Goal: Task Accomplishment & Management: Manage account settings

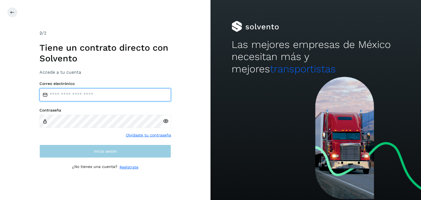
type input "**********"
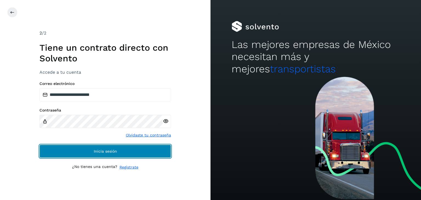
click at [158, 154] on button "Inicia sesión" at bounding box center [105, 151] width 132 height 13
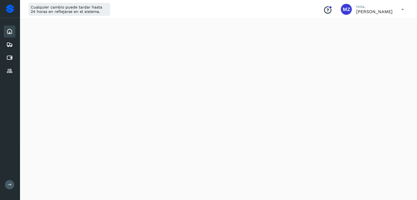
scroll to position [330, 0]
click at [10, 56] on icon at bounding box center [9, 58] width 7 height 7
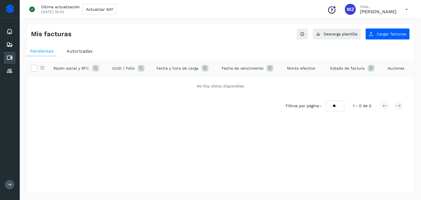
click at [90, 50] on span "Autorizadas" at bounding box center [80, 51] width 26 height 5
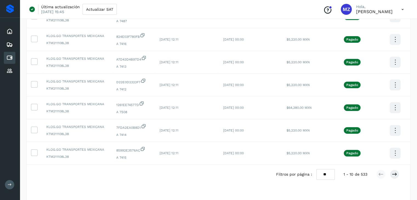
scroll to position [150, 0]
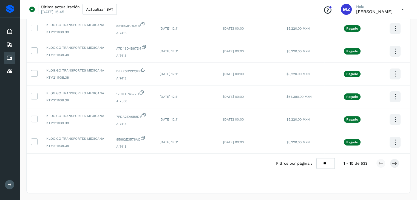
click at [322, 165] on select "** ** **" at bounding box center [325, 163] width 18 height 11
click at [316, 158] on select "** ** **" at bounding box center [325, 163] width 18 height 11
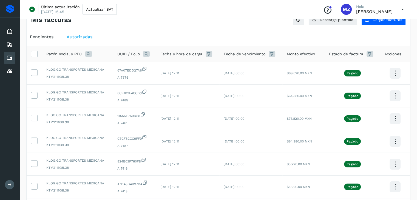
scroll to position [19, 0]
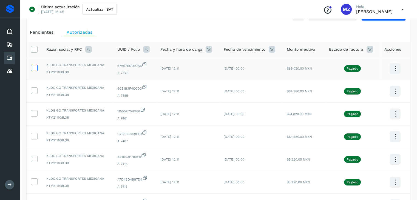
click at [33, 70] on icon at bounding box center [34, 68] width 6 height 6
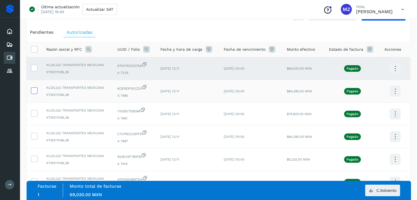
click at [36, 92] on icon at bounding box center [34, 90] width 6 height 6
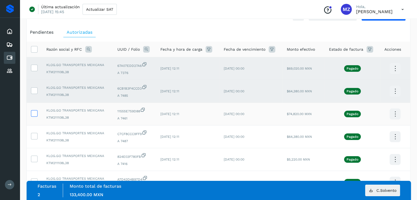
click at [31, 114] on td at bounding box center [34, 114] width 15 height 23
click at [33, 114] on icon at bounding box center [34, 113] width 6 height 6
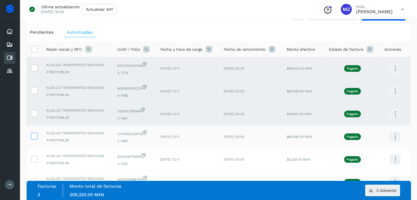
click at [33, 138] on icon at bounding box center [34, 136] width 6 height 6
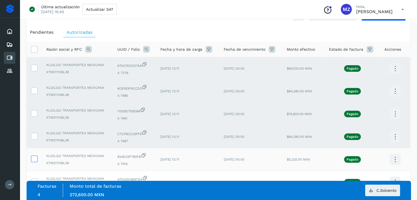
click at [34, 158] on icon at bounding box center [34, 159] width 6 height 6
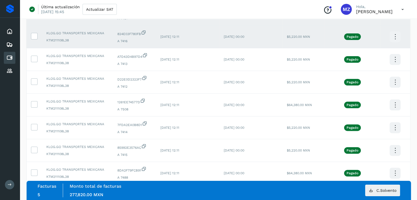
scroll to position [146, 0]
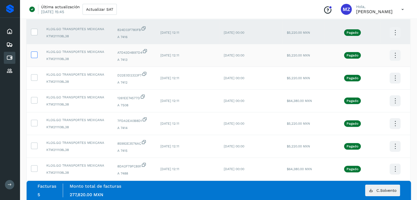
click at [32, 56] on icon at bounding box center [34, 55] width 6 height 6
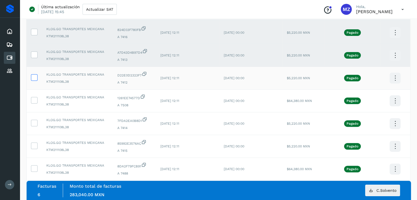
click at [35, 81] on label at bounding box center [34, 77] width 7 height 7
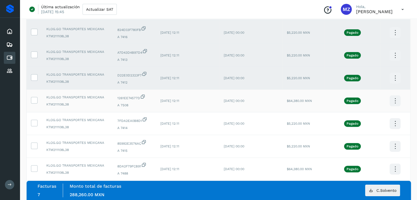
click at [32, 108] on td at bounding box center [34, 101] width 15 height 23
click at [33, 99] on icon at bounding box center [34, 100] width 6 height 6
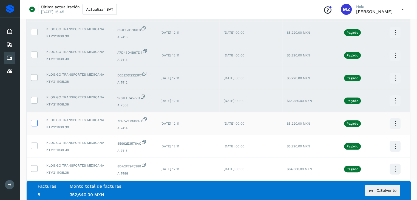
click at [34, 124] on icon at bounding box center [34, 123] width 6 height 6
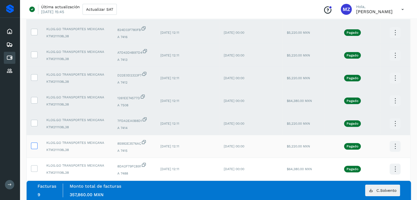
click at [33, 147] on icon at bounding box center [34, 146] width 6 height 6
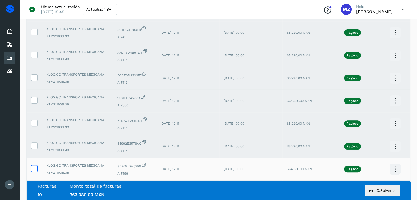
click at [33, 169] on icon at bounding box center [34, 168] width 6 height 6
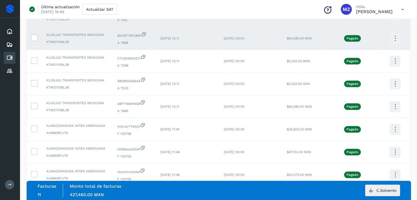
scroll to position [253, 0]
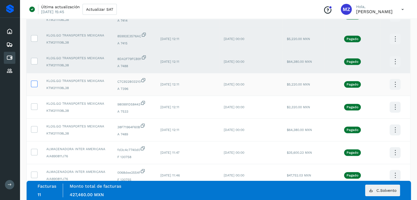
click at [35, 86] on icon at bounding box center [34, 84] width 6 height 6
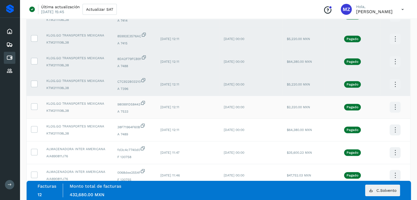
click at [34, 110] on td at bounding box center [34, 107] width 15 height 23
click at [35, 107] on icon at bounding box center [34, 106] width 6 height 6
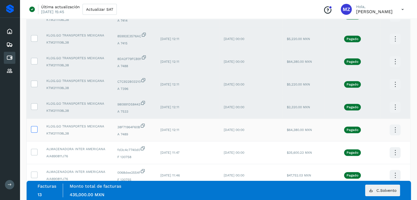
click at [34, 130] on icon at bounding box center [34, 129] width 6 height 6
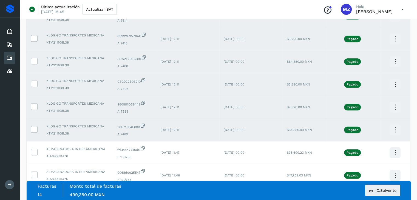
click at [398, 132] on icon at bounding box center [395, 130] width 13 height 13
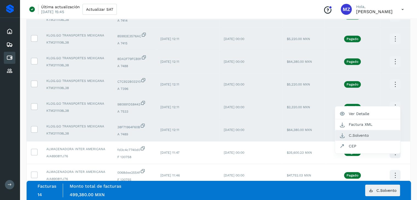
click at [374, 135] on button "C.Solvento" at bounding box center [367, 135] width 65 height 11
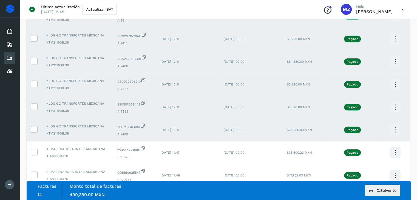
click at [395, 108] on icon at bounding box center [395, 107] width 13 height 13
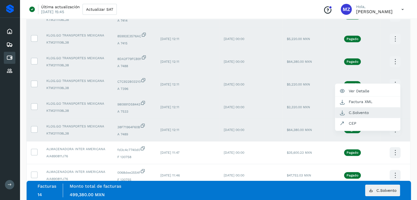
click at [369, 115] on button "C.Solvento" at bounding box center [367, 112] width 65 height 11
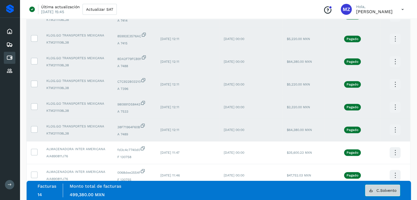
click at [373, 192] on icon at bounding box center [371, 190] width 4 height 4
click at [393, 83] on icon at bounding box center [395, 84] width 13 height 13
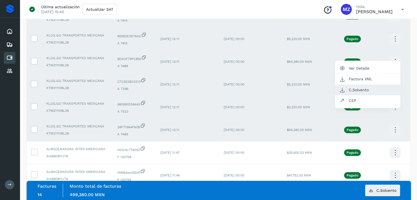
click at [361, 89] on button "C.Solvento" at bounding box center [367, 90] width 65 height 11
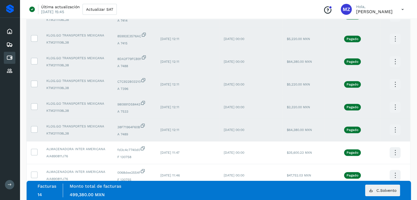
click at [395, 62] on icon at bounding box center [395, 61] width 13 height 13
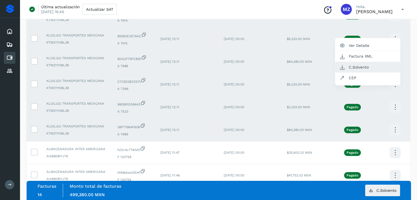
click at [375, 66] on button "C.Solvento" at bounding box center [367, 67] width 65 height 11
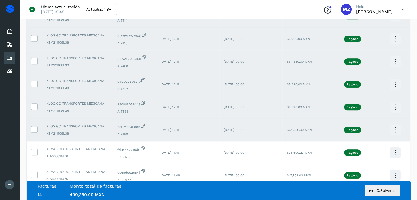
click at [83, 92] on td "KLOG.GO TRANSPORTES MEXICANA KTM211108L38" at bounding box center [77, 84] width 71 height 23
drag, startPoint x: 34, startPoint y: 128, endPoint x: 34, endPoint y: 123, distance: 5.2
click at [35, 129] on icon at bounding box center [34, 129] width 6 height 6
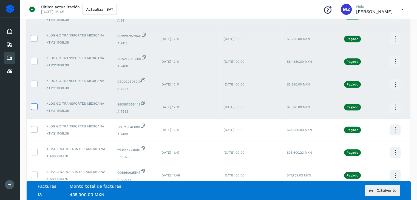
click at [33, 108] on icon at bounding box center [34, 106] width 6 height 6
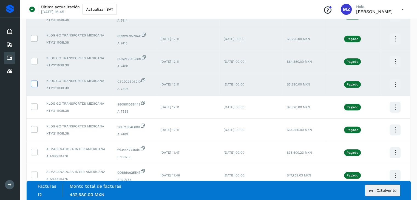
click at [33, 84] on icon at bounding box center [34, 84] width 6 height 6
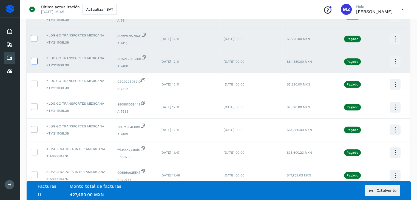
click at [32, 61] on icon at bounding box center [34, 61] width 6 height 6
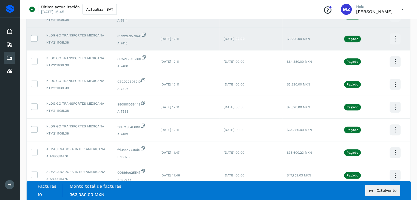
click at [395, 39] on icon at bounding box center [395, 39] width 13 height 13
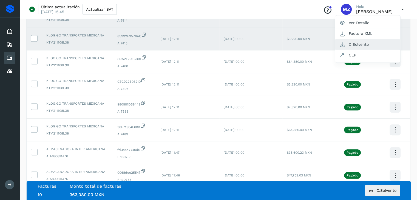
click at [371, 44] on button "C.Solvento" at bounding box center [367, 44] width 65 height 11
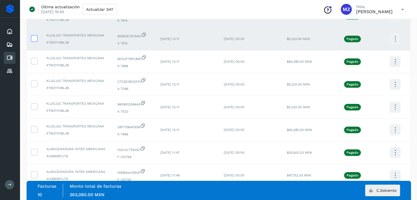
click at [35, 39] on icon at bounding box center [34, 38] width 6 height 6
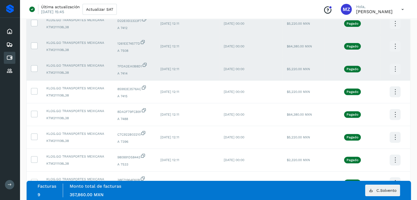
scroll to position [197, 0]
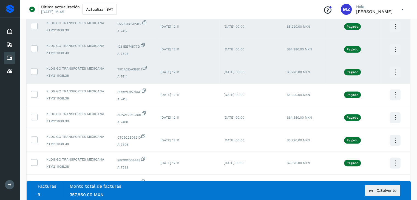
click at [396, 72] on icon at bounding box center [395, 72] width 13 height 13
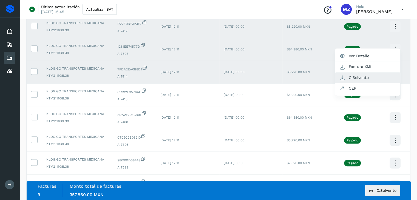
click at [363, 78] on button "C.Solvento" at bounding box center [367, 77] width 65 height 11
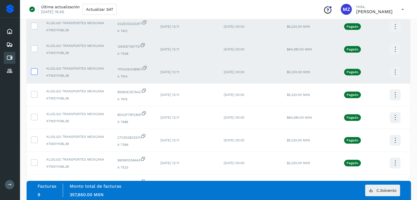
click at [34, 70] on icon at bounding box center [34, 71] width 6 height 6
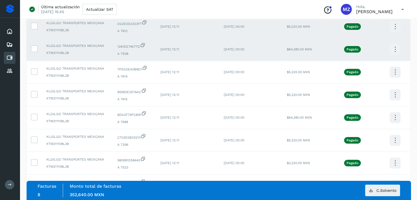
click at [394, 48] on icon at bounding box center [395, 49] width 13 height 13
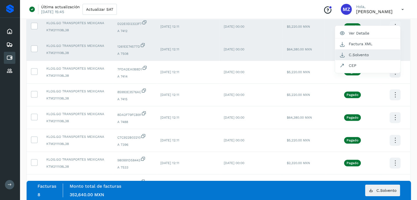
click at [367, 55] on button "C.Solvento" at bounding box center [367, 55] width 65 height 11
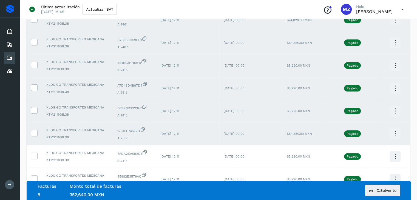
scroll to position [112, 0]
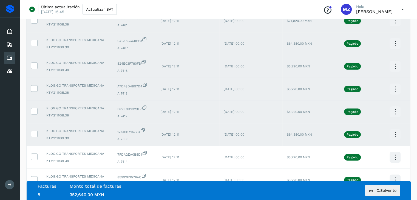
click at [395, 133] on icon at bounding box center [395, 134] width 13 height 13
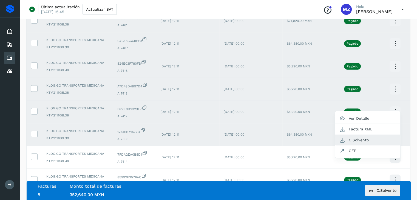
click at [363, 141] on button "C.Solvento" at bounding box center [367, 140] width 65 height 11
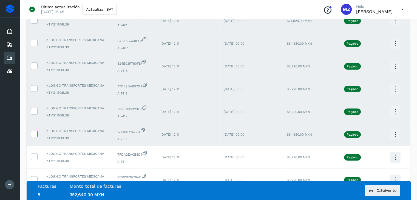
click at [34, 132] on icon at bounding box center [34, 134] width 6 height 6
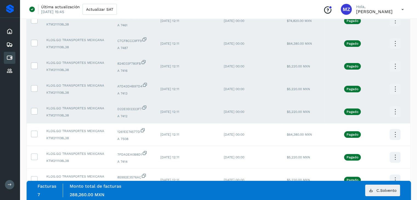
click at [395, 111] on icon at bounding box center [395, 112] width 13 height 13
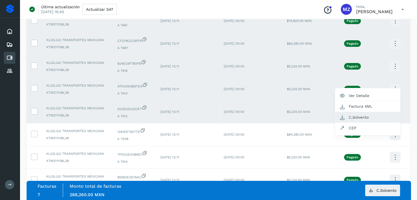
click at [370, 120] on button "C.Solvento" at bounding box center [367, 117] width 65 height 11
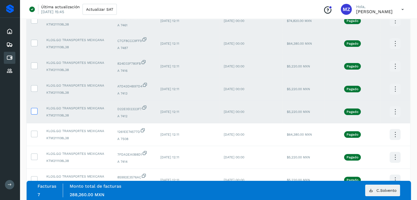
click at [32, 112] on icon at bounding box center [34, 111] width 6 height 6
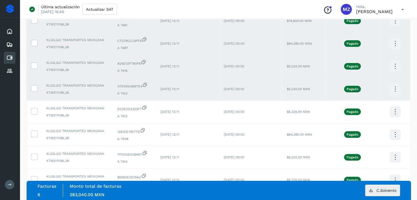
click at [397, 87] on icon at bounding box center [395, 89] width 13 height 13
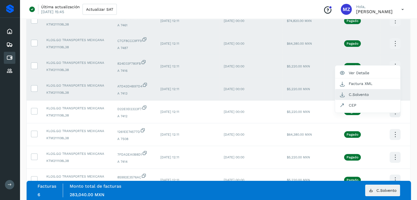
click at [365, 92] on button "C.Solvento" at bounding box center [367, 94] width 65 height 11
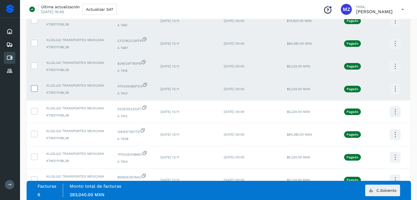
click at [35, 86] on icon at bounding box center [34, 88] width 6 height 6
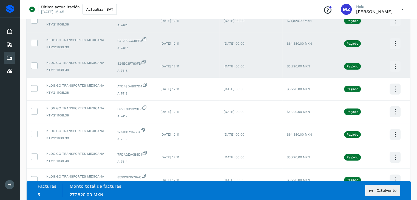
click at [394, 64] on icon at bounding box center [395, 66] width 13 height 13
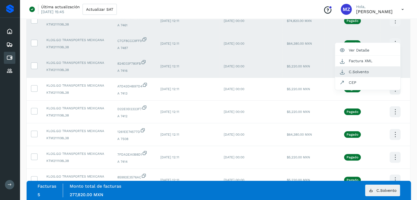
click at [369, 75] on button "C.Solvento" at bounding box center [367, 72] width 65 height 11
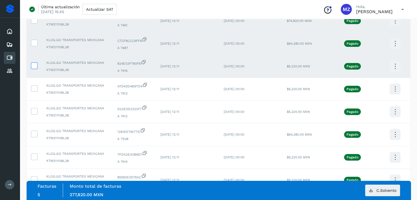
click at [34, 66] on icon at bounding box center [34, 66] width 6 height 6
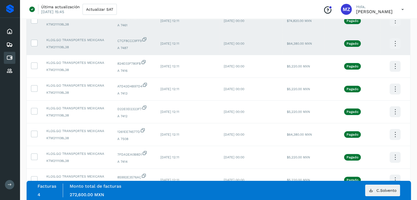
click at [395, 44] on icon at bounding box center [395, 43] width 13 height 13
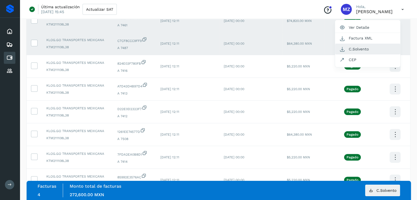
click at [359, 47] on button "C.Solvento" at bounding box center [367, 49] width 65 height 11
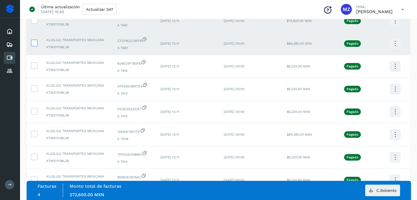
click at [33, 41] on icon at bounding box center [34, 43] width 6 height 6
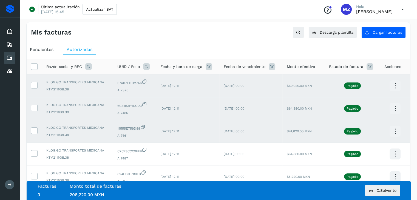
scroll to position [0, 0]
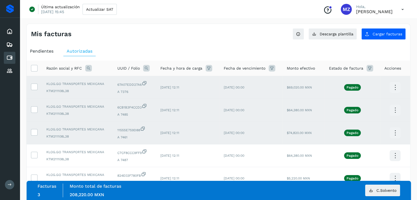
click at [396, 133] on icon at bounding box center [395, 133] width 13 height 13
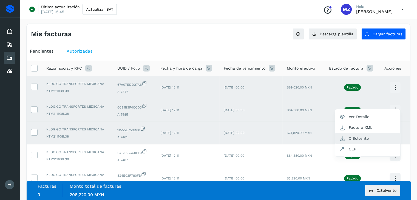
click at [350, 139] on button "C.Solvento" at bounding box center [367, 138] width 65 height 11
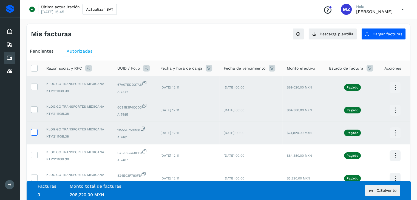
click at [33, 132] on icon at bounding box center [34, 132] width 6 height 6
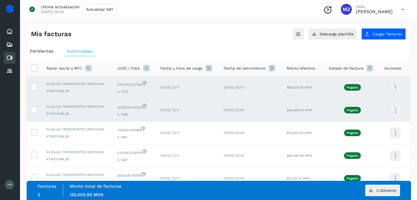
click at [399, 111] on icon at bounding box center [395, 110] width 13 height 13
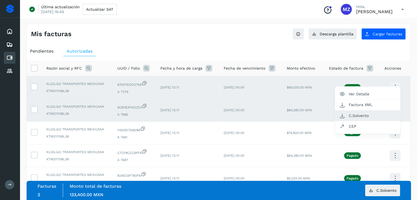
click at [359, 114] on button "C.Solvento" at bounding box center [367, 116] width 65 height 11
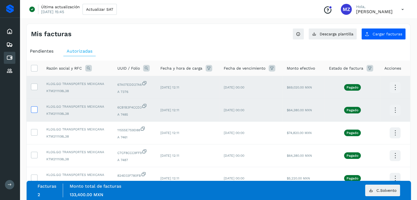
drag, startPoint x: 33, startPoint y: 111, endPoint x: 36, endPoint y: 110, distance: 2.8
click at [33, 111] on icon at bounding box center [34, 109] width 6 height 6
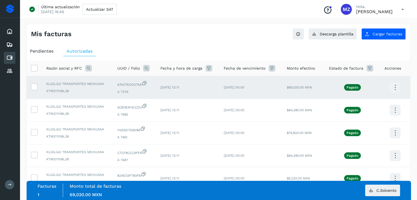
click at [394, 86] on icon at bounding box center [395, 87] width 13 height 13
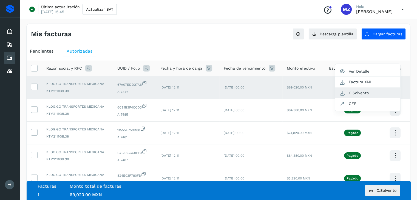
click at [364, 96] on button "C.Solvento" at bounding box center [367, 93] width 65 height 11
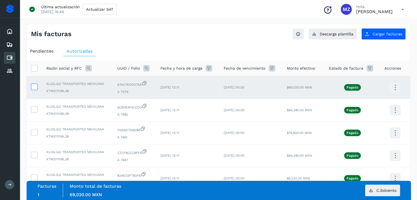
click at [35, 85] on icon at bounding box center [34, 87] width 6 height 6
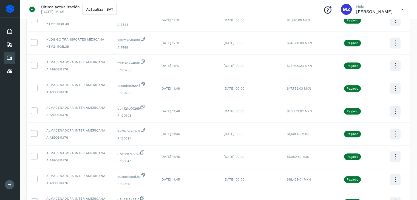
scroll to position [341, 0]
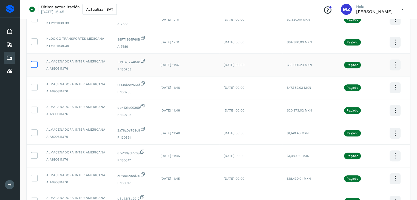
click at [34, 64] on icon at bounding box center [34, 64] width 6 height 6
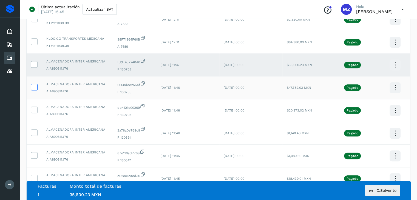
click at [36, 88] on icon at bounding box center [34, 87] width 6 height 6
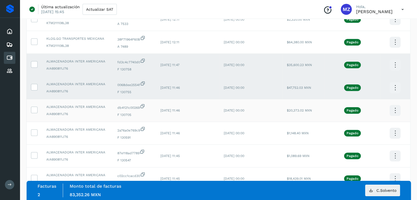
click at [34, 112] on icon at bounding box center [34, 110] width 6 height 6
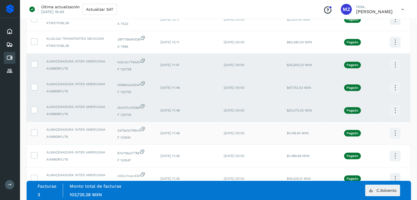
drag, startPoint x: 33, startPoint y: 132, endPoint x: 35, endPoint y: 137, distance: 5.6
click at [35, 132] on icon at bounding box center [34, 132] width 6 height 6
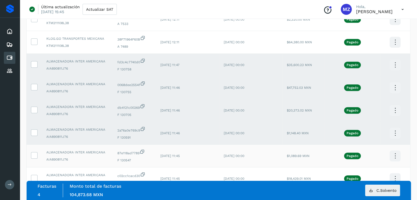
drag, startPoint x: 35, startPoint y: 158, endPoint x: 34, endPoint y: 164, distance: 5.2
click at [35, 158] on span at bounding box center [34, 157] width 6 height 4
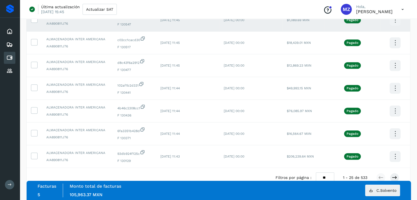
scroll to position [492, 0]
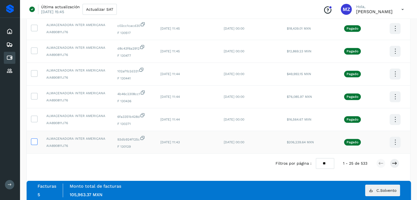
click at [36, 140] on icon at bounding box center [34, 141] width 6 height 6
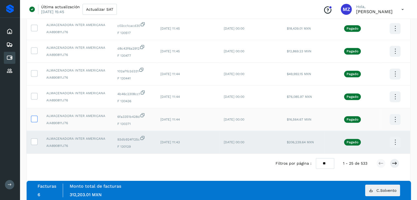
click at [35, 120] on icon at bounding box center [34, 119] width 6 height 6
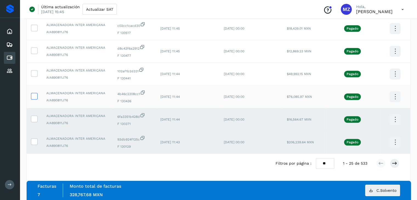
click at [35, 99] on label at bounding box center [34, 96] width 7 height 7
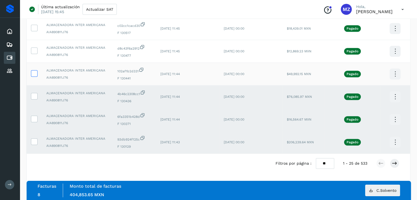
click at [36, 74] on icon at bounding box center [34, 73] width 6 height 6
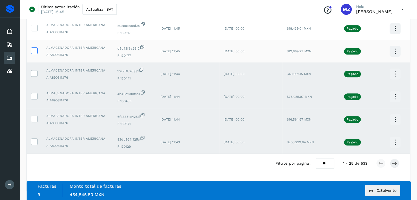
click at [35, 51] on icon at bounding box center [34, 50] width 6 height 6
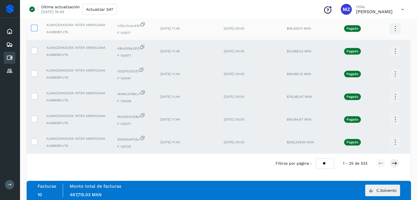
click at [33, 26] on icon at bounding box center [34, 28] width 6 height 6
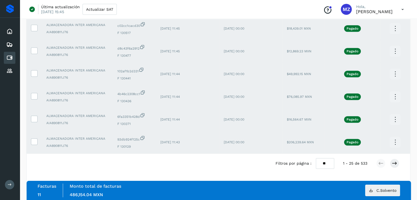
click at [327, 162] on select "** ** **" at bounding box center [325, 163] width 18 height 11
select select "**"
click at [316, 158] on select "** ** **" at bounding box center [325, 163] width 18 height 11
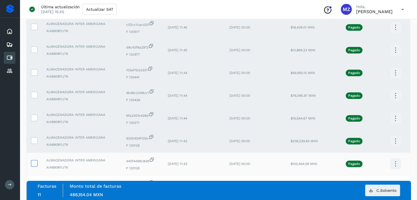
click at [34, 164] on icon at bounding box center [34, 163] width 6 height 6
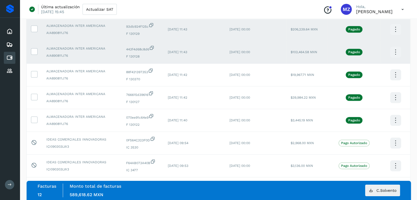
scroll to position [606, 0]
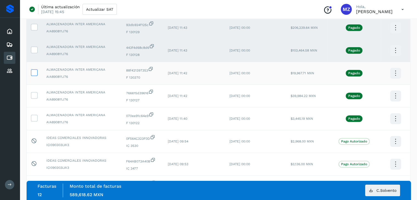
click at [35, 75] on icon at bounding box center [34, 72] width 6 height 6
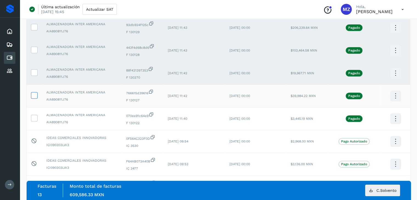
click at [34, 97] on icon at bounding box center [34, 95] width 6 height 6
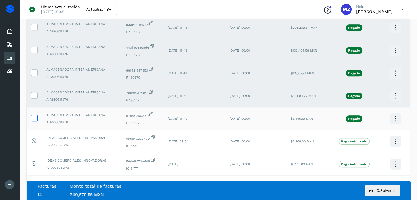
click at [34, 120] on icon at bounding box center [34, 118] width 6 height 6
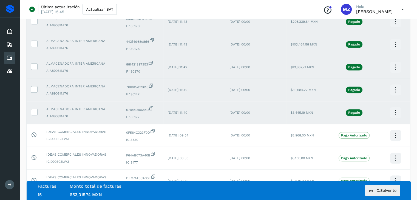
scroll to position [601, 0]
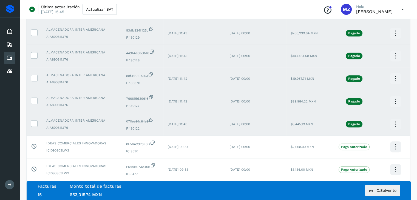
click at [396, 127] on icon at bounding box center [395, 124] width 13 height 13
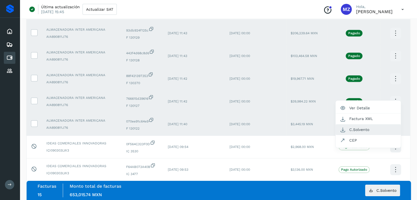
click at [353, 133] on button "C.Solvento" at bounding box center [368, 129] width 65 height 11
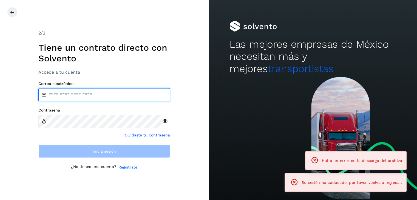
type input "**********"
